Goal: Task Accomplishment & Management: Manage account settings

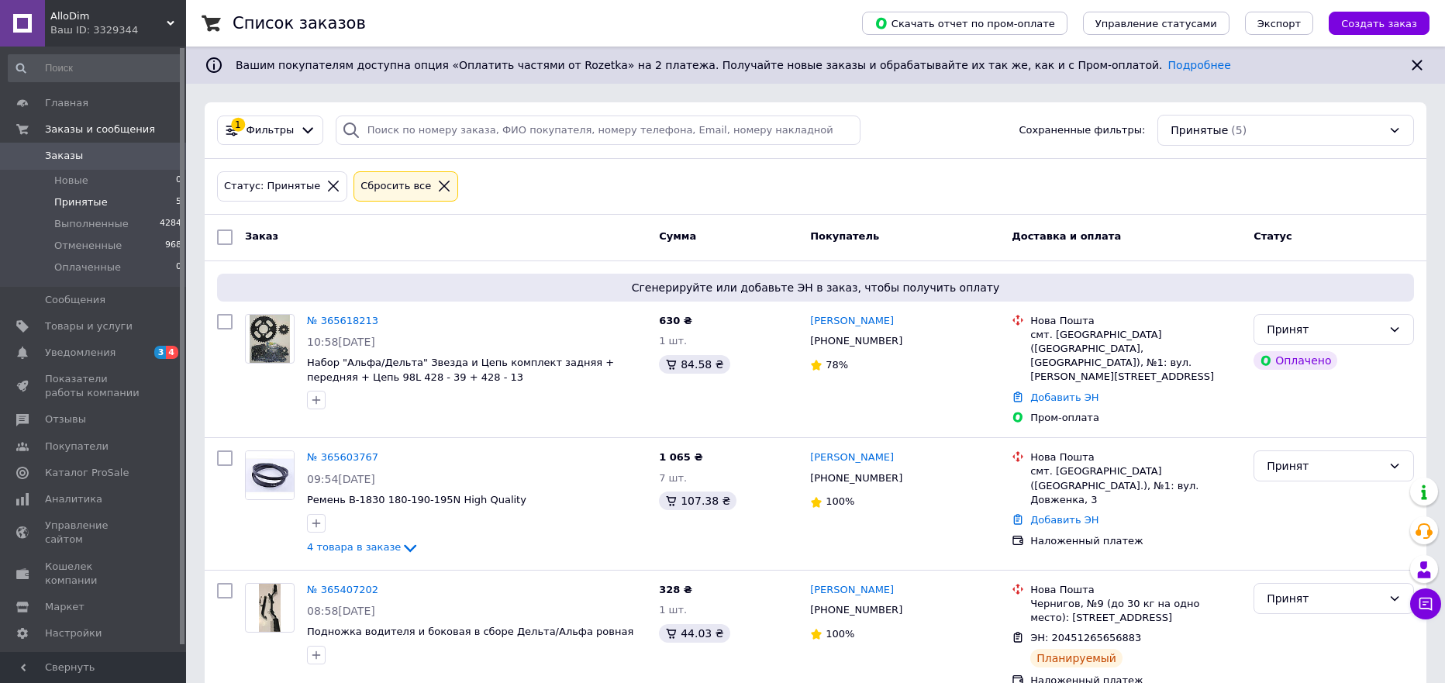
click at [129, 157] on span "Заказы" at bounding box center [94, 156] width 98 height 14
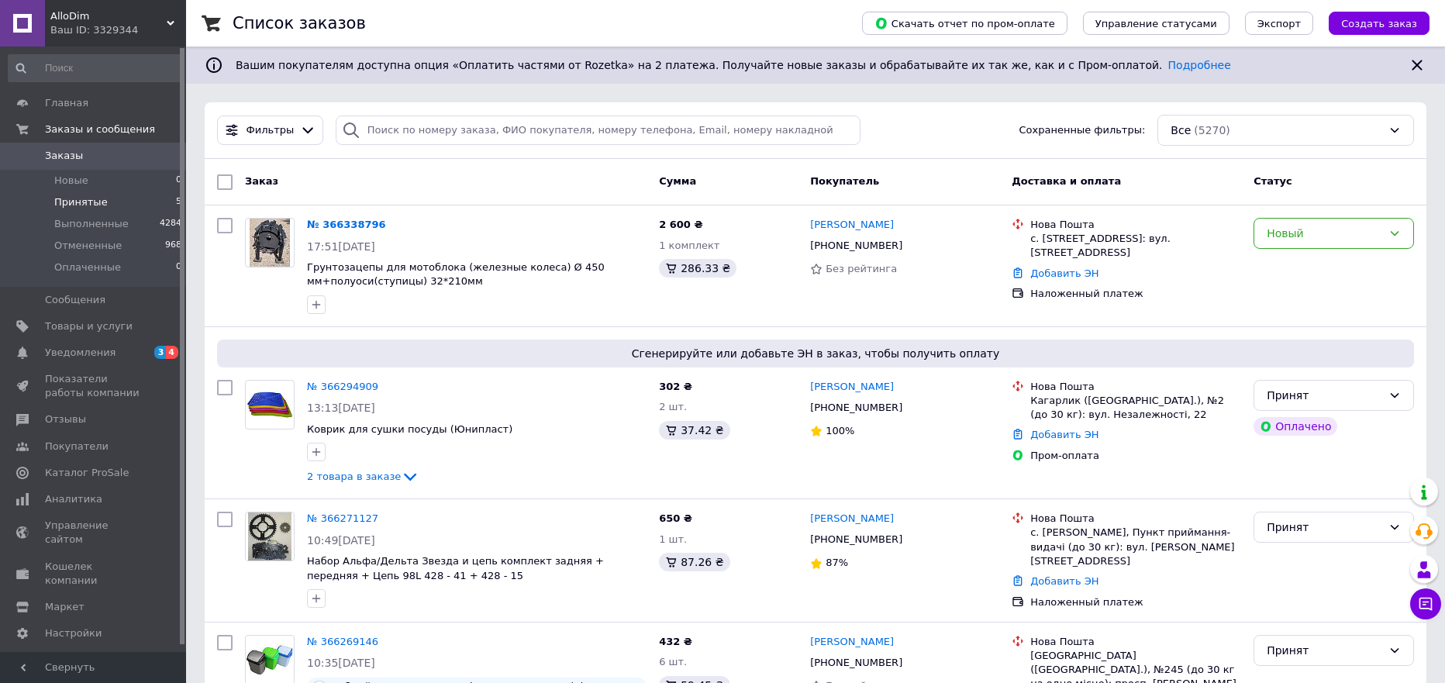
click at [115, 204] on li "Принятые 5" at bounding box center [95, 202] width 191 height 22
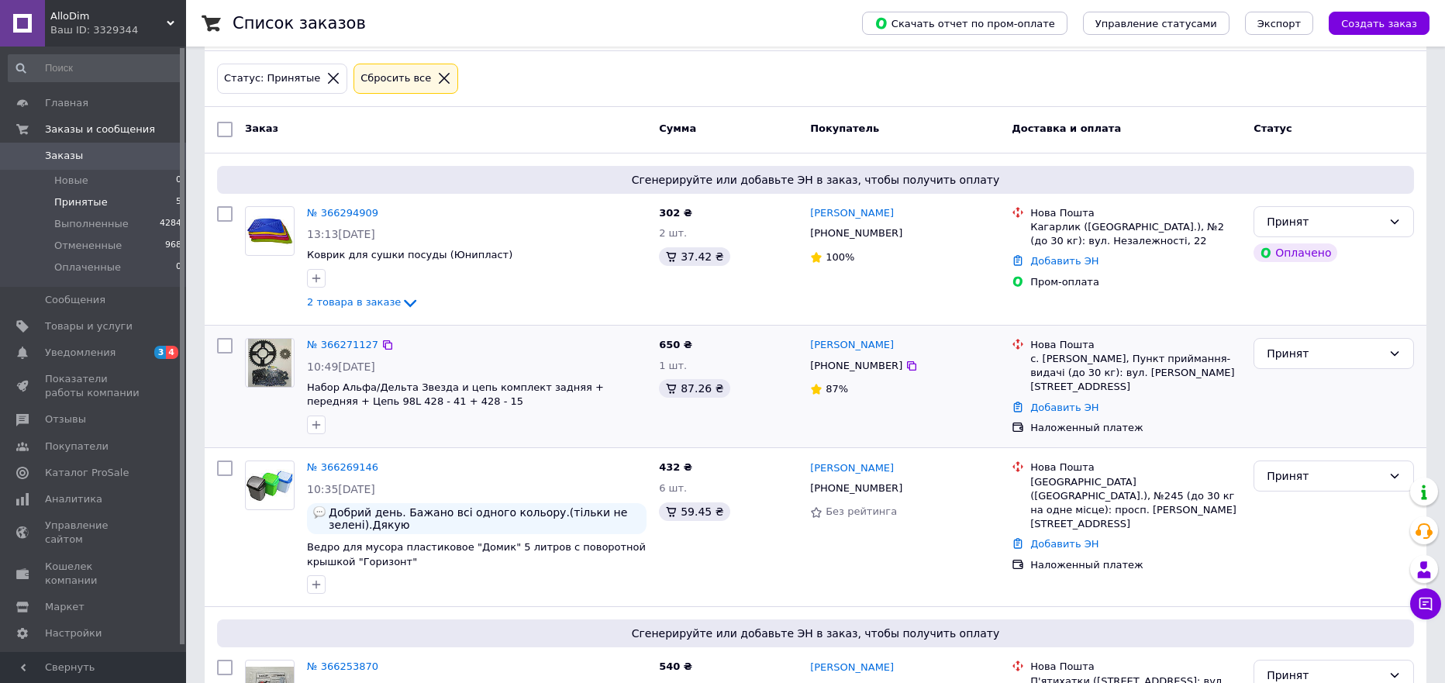
scroll to position [65, 0]
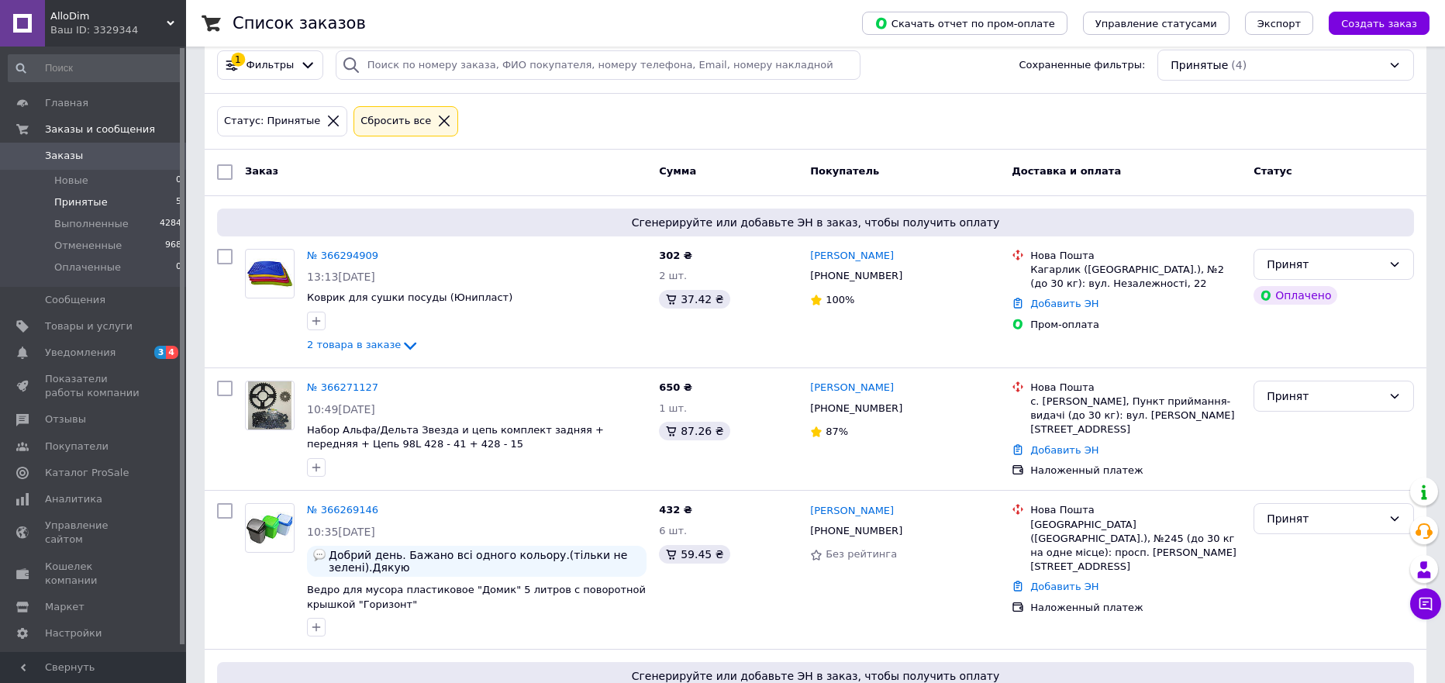
click at [101, 157] on span "Заказы" at bounding box center [94, 156] width 98 height 14
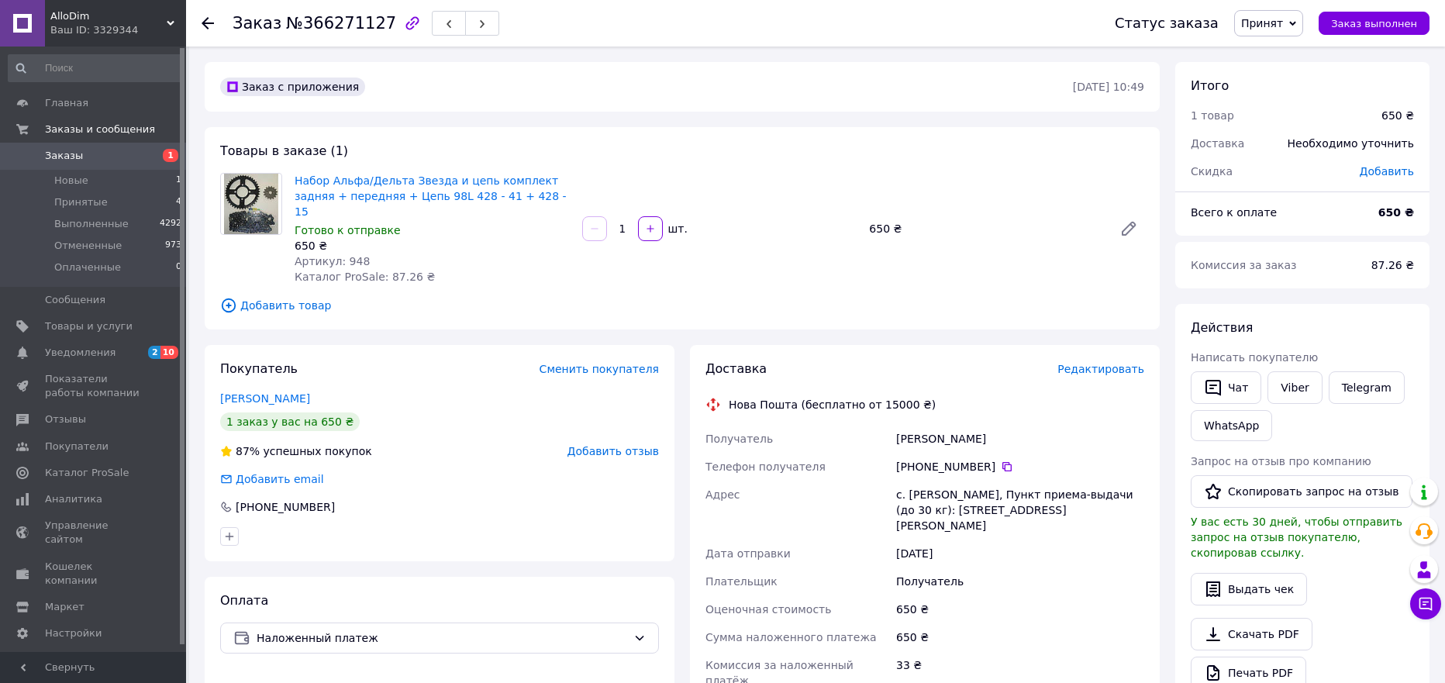
click at [471, 101] on div "Заказ с приложения 12.10.2025 • 10:49" at bounding box center [682, 87] width 955 height 50
click at [1440, 235] on div "Заказ №366271127 Статус заказа Принят Выполнен Отменен Оплаченный Заказ выполне…" at bounding box center [817, 587] width 1256 height 1081
